Goal: Information Seeking & Learning: Learn about a topic

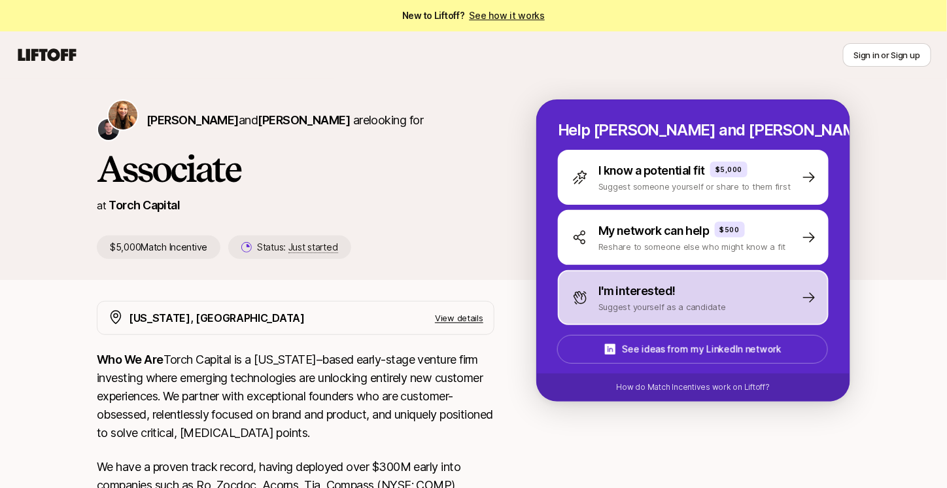
click at [662, 296] on p "I'm interested!" at bounding box center [637, 291] width 77 height 18
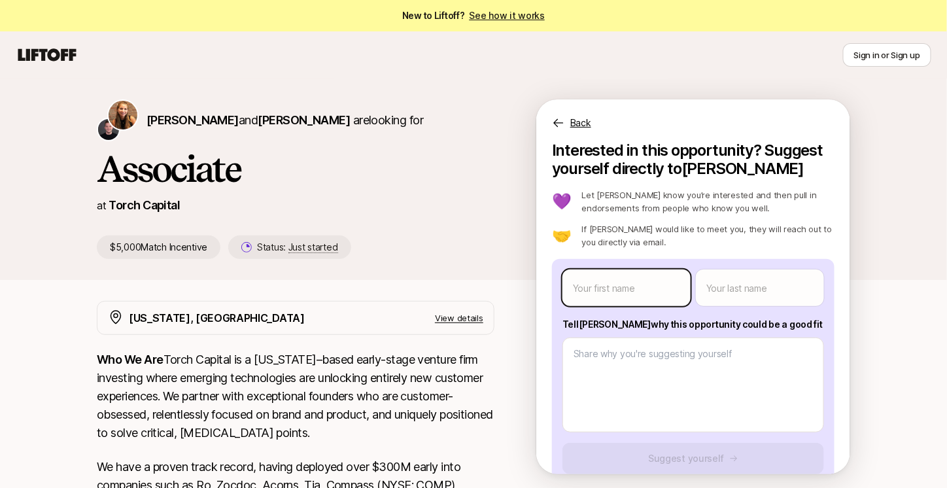
scroll to position [50, 0]
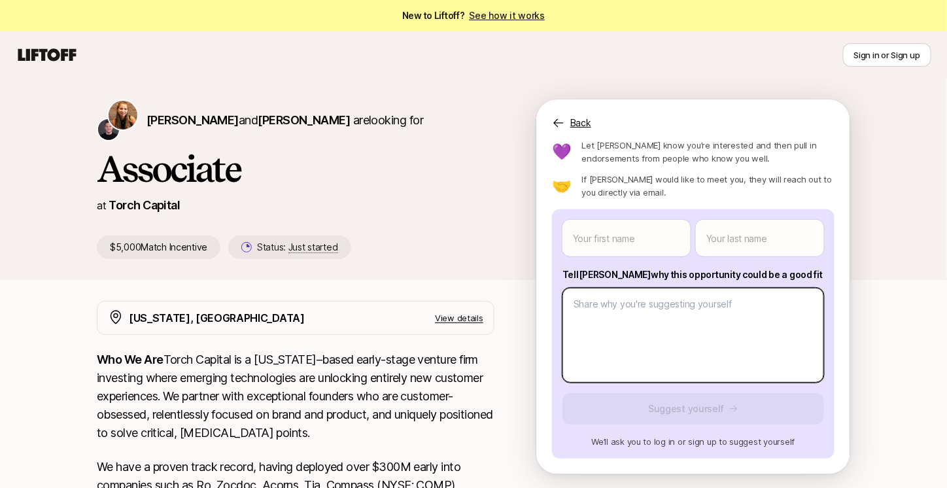
click at [606, 347] on body "New to Liftoff? See how it works Sign in or Sign up Sign in or Sign up [PERSON_…" at bounding box center [473, 244] width 947 height 488
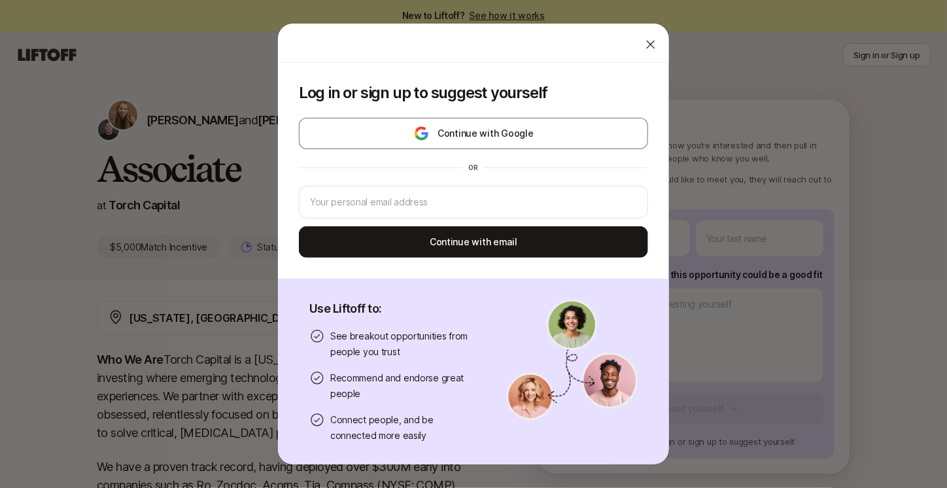
click at [644, 40] on icon at bounding box center [650, 44] width 13 height 13
type textarea "x"
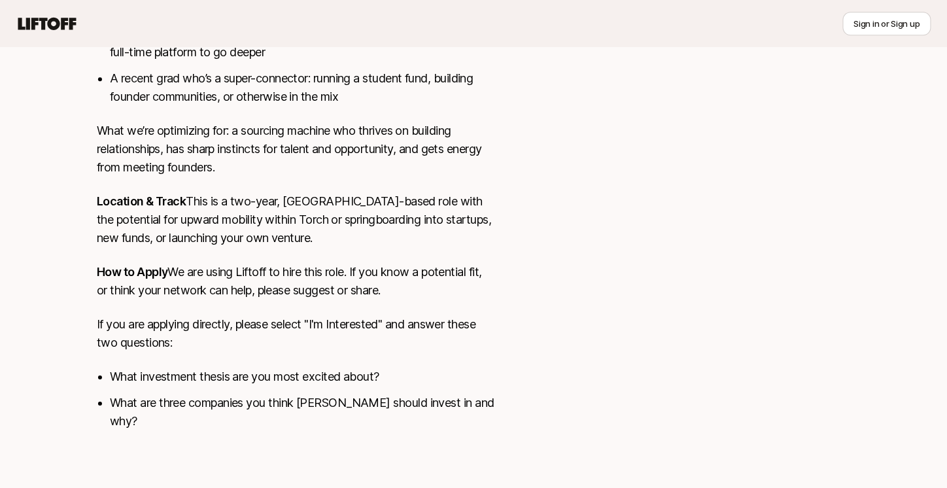
scroll to position [1134, 0]
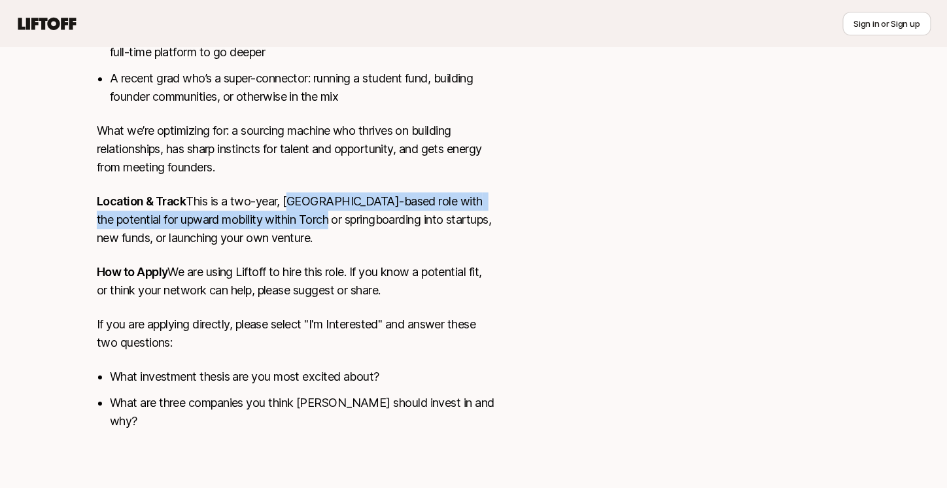
drag, startPoint x: 198, startPoint y: 199, endPoint x: 228, endPoint y: 226, distance: 40.3
click at [228, 226] on p "Location & Track This is a two-year, [GEOGRAPHIC_DATA]-based role with the pote…" at bounding box center [296, 219] width 398 height 55
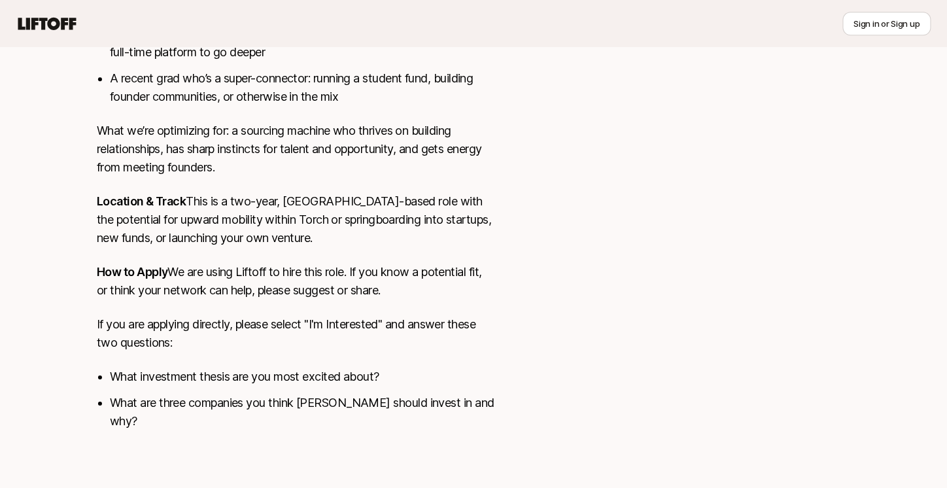
click at [232, 234] on p "Location & Track This is a two-year, [GEOGRAPHIC_DATA]-based role with the pote…" at bounding box center [296, 219] width 398 height 55
drag, startPoint x: 232, startPoint y: 234, endPoint x: 126, endPoint y: 200, distance: 112.1
drag, startPoint x: 126, startPoint y: 200, endPoint x: 99, endPoint y: 186, distance: 29.6
click at [99, 194] on strong "Location & Track" at bounding box center [141, 201] width 89 height 14
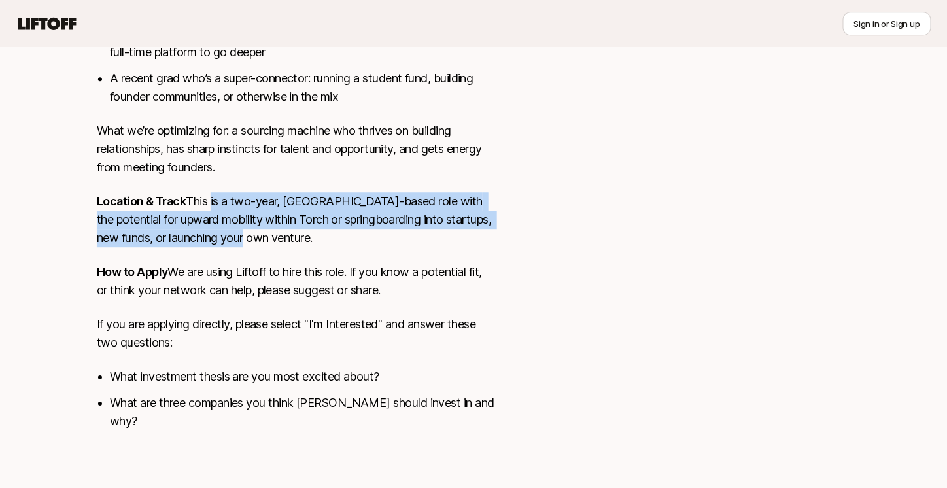
drag, startPoint x: 116, startPoint y: 201, endPoint x: 222, endPoint y: 232, distance: 109.5
click at [222, 232] on p "Location & Track This is a two-year, [GEOGRAPHIC_DATA]-based role with the pote…" at bounding box center [296, 219] width 398 height 55
drag, startPoint x: 222, startPoint y: 232, endPoint x: 157, endPoint y: 220, distance: 65.7
click at [157, 220] on p "Location & Track This is a two-year, [GEOGRAPHIC_DATA]-based role with the pote…" at bounding box center [296, 219] width 398 height 55
click at [120, 214] on p "Location & Track This is a two-year, [GEOGRAPHIC_DATA]-based role with the pote…" at bounding box center [296, 219] width 398 height 55
